Goal: Information Seeking & Learning: Learn about a topic

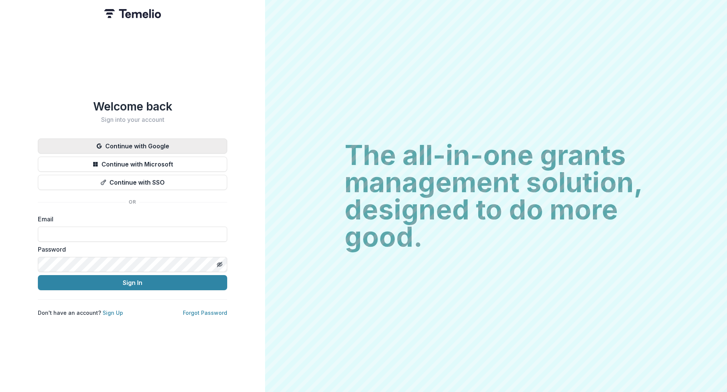
click at [143, 139] on button "Continue with Google" at bounding box center [132, 146] width 189 height 15
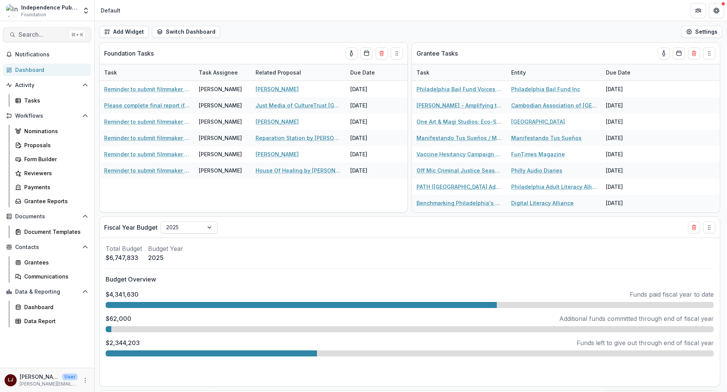
click at [33, 31] on span "Search..." at bounding box center [43, 34] width 48 height 7
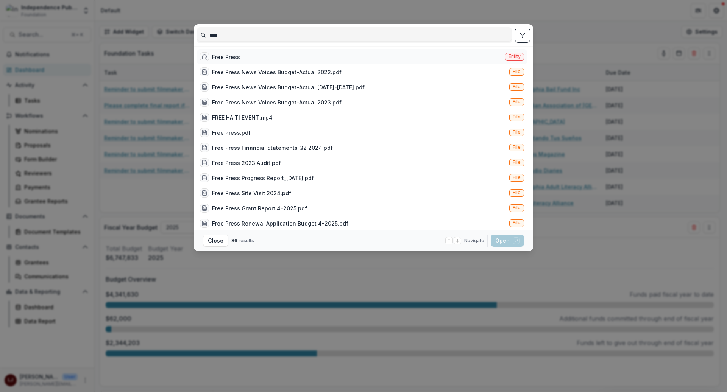
type input "****"
click at [307, 51] on div "Free Press Entity" at bounding box center [362, 56] width 330 height 15
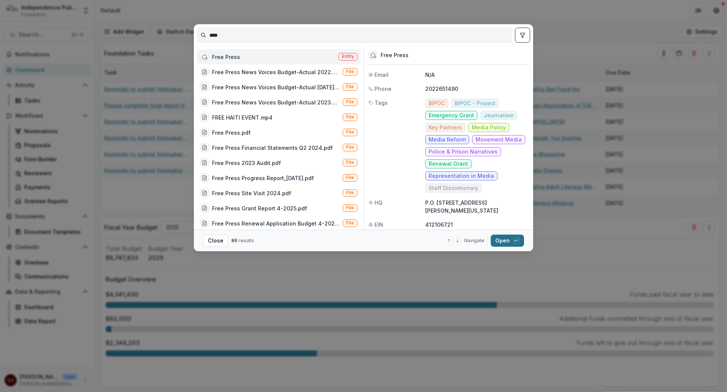
click at [504, 242] on button "Open with enter key" at bounding box center [507, 241] width 33 height 12
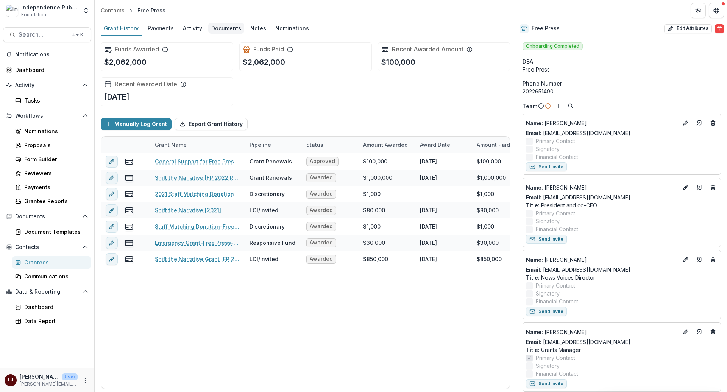
click at [218, 25] on div "Documents" at bounding box center [226, 28] width 36 height 11
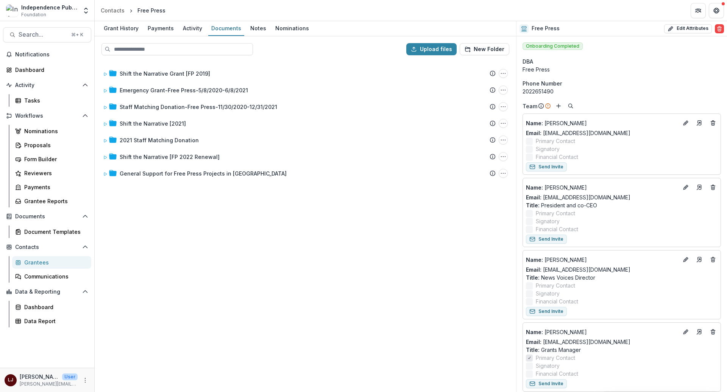
click at [116, 20] on header "Contacts Free Press" at bounding box center [411, 10] width 632 height 21
click at [113, 27] on div "Grant History" at bounding box center [121, 28] width 41 height 11
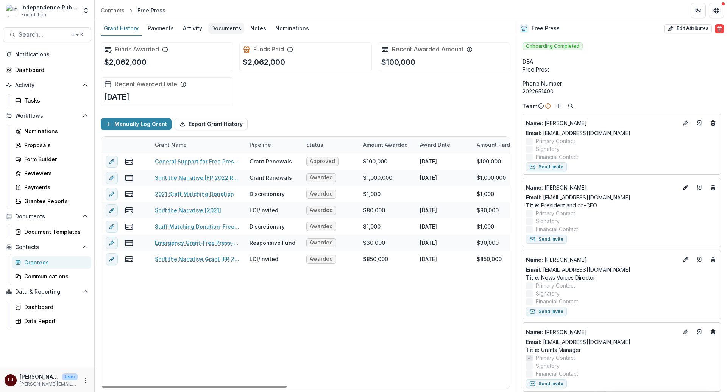
click at [217, 27] on div "Documents" at bounding box center [226, 28] width 36 height 11
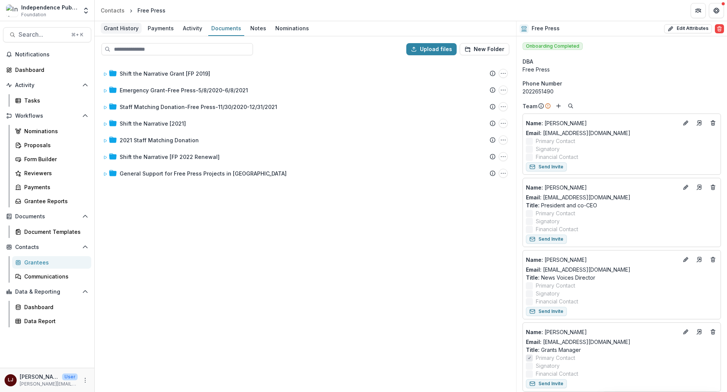
click at [120, 29] on div "Grant History" at bounding box center [121, 28] width 41 height 11
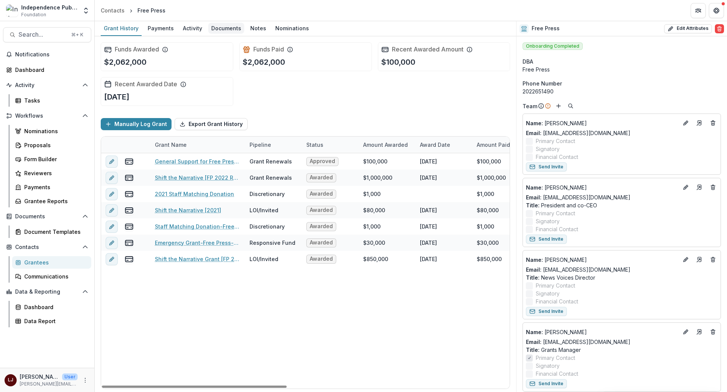
click at [218, 24] on div "Documents" at bounding box center [226, 28] width 36 height 11
